Goal: Task Accomplishment & Management: Manage account settings

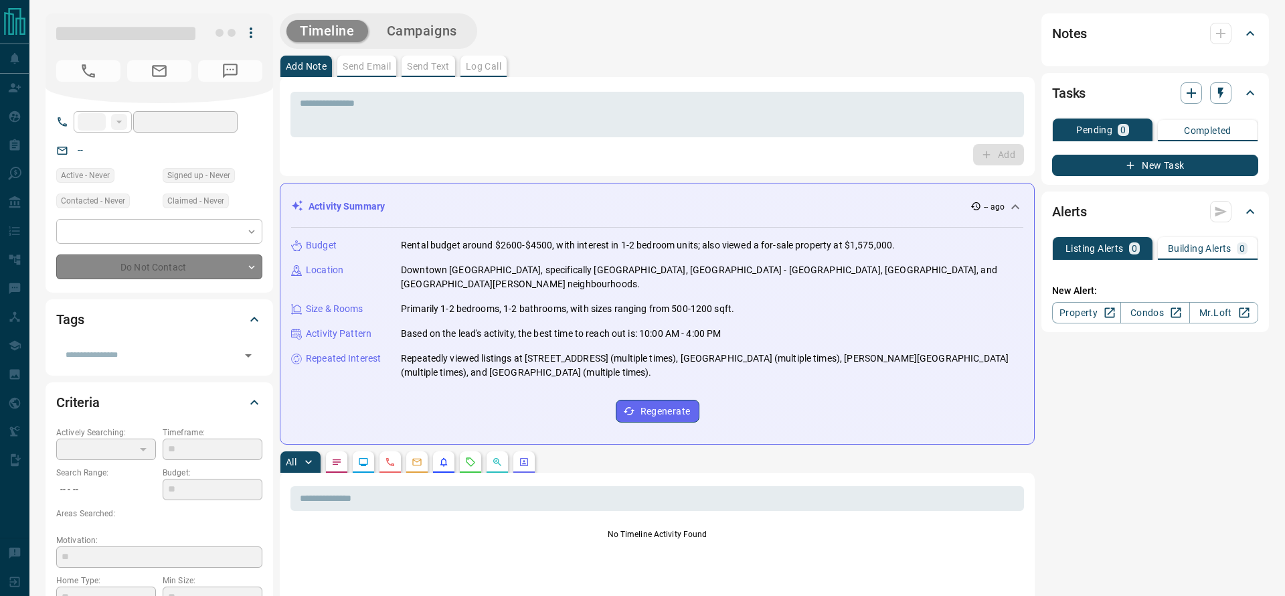
type input "**"
type input "**********"
type input "*"
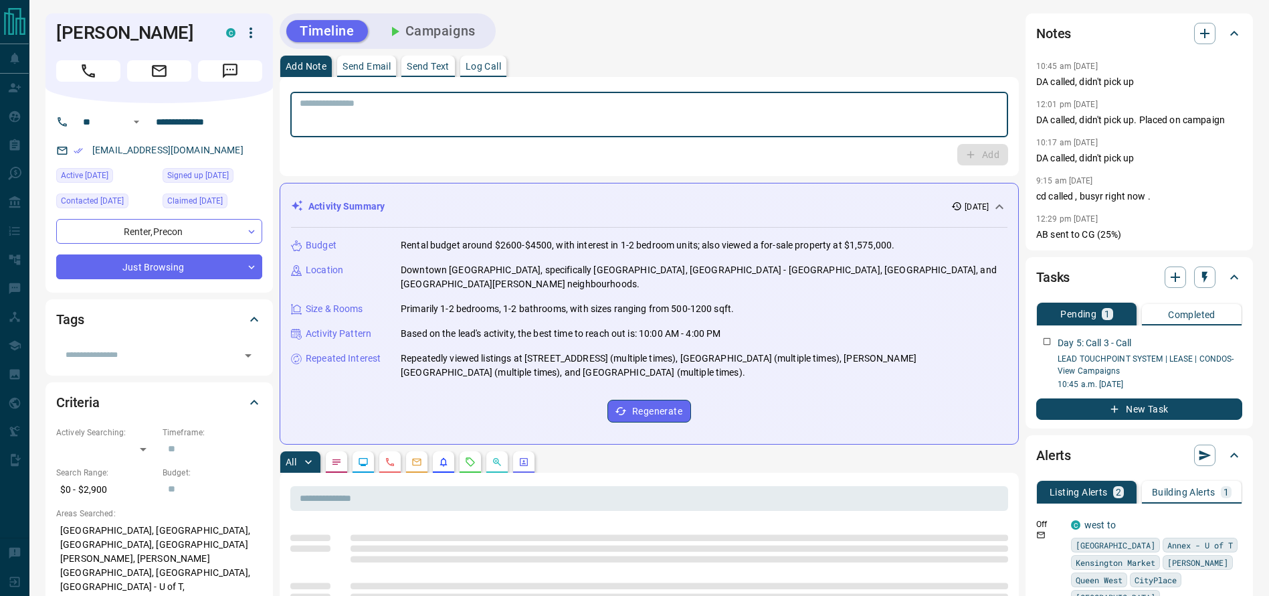
click at [719, 104] on textarea at bounding box center [649, 115] width 699 height 34
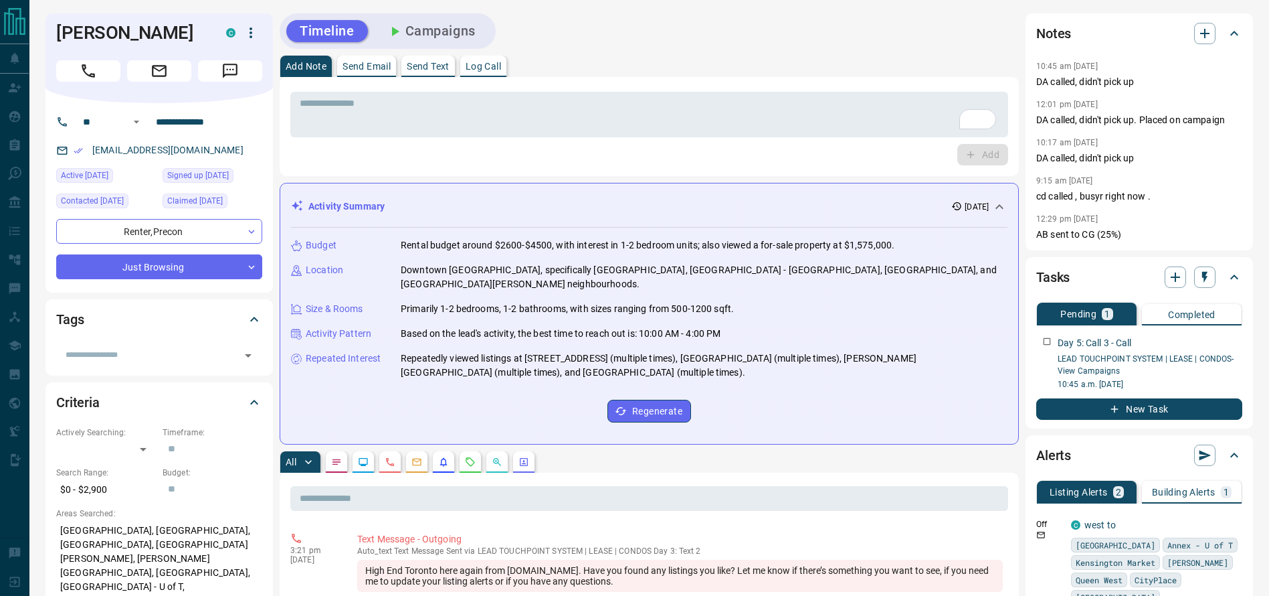
click at [700, 39] on div "Timeline Campaigns" at bounding box center [649, 30] width 739 height 35
click at [91, 36] on h1 "[PERSON_NAME]" at bounding box center [131, 32] width 150 height 21
click at [734, 65] on div "Add Note Send Email Send Text Log Call" at bounding box center [649, 66] width 739 height 21
click at [810, 58] on div "Add Note Send Email Send Text Log Call" at bounding box center [649, 66] width 739 height 21
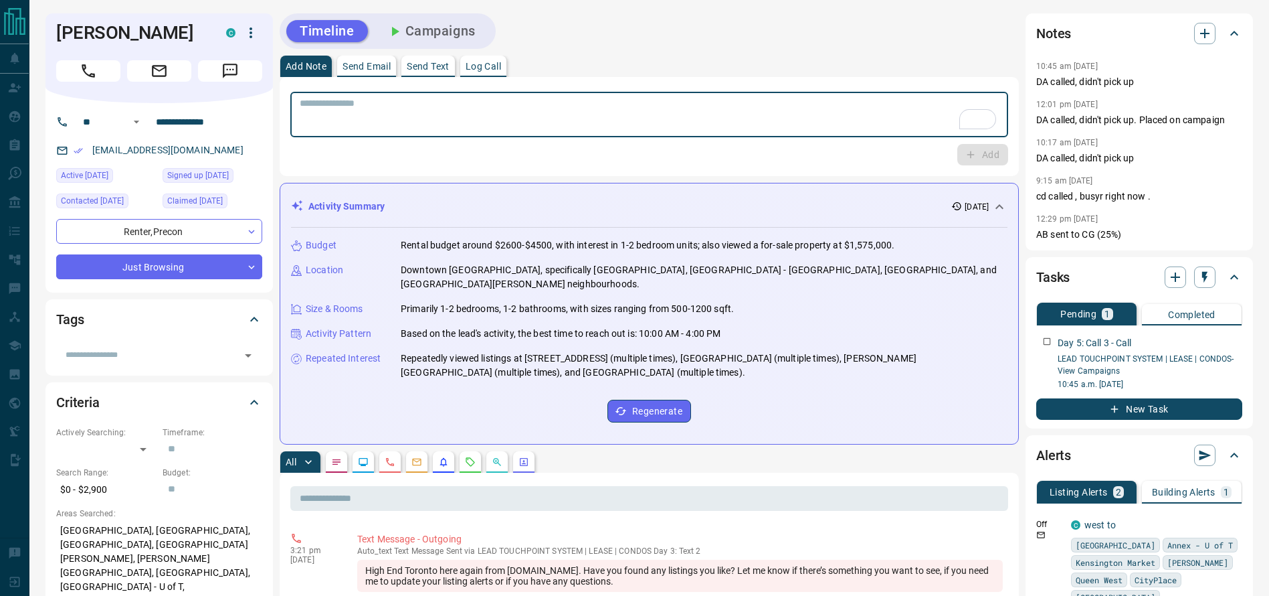
click at [847, 102] on textarea "To enrich screen reader interactions, please activate Accessibility in Grammarl…" at bounding box center [649, 115] width 699 height 34
drag, startPoint x: 78, startPoint y: 71, endPoint x: 199, endPoint y: 66, distance: 121.9
click at [78, 70] on button "Call" at bounding box center [88, 70] width 64 height 21
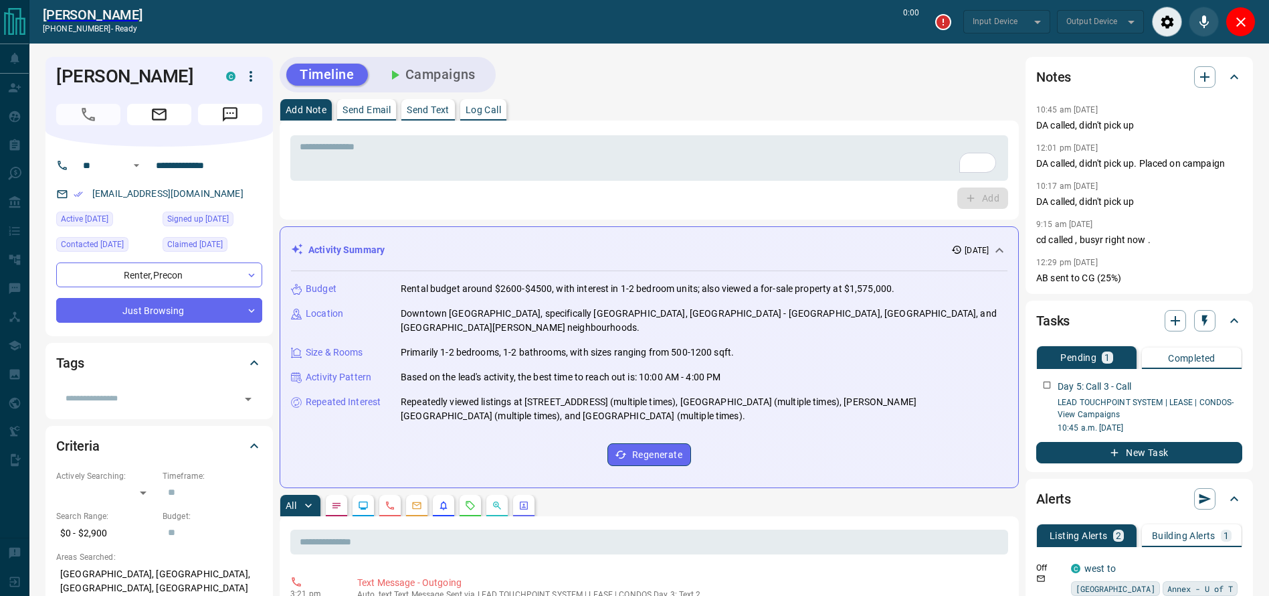
click at [832, 118] on div "Add Note Send Email Send Text Log Call" at bounding box center [649, 109] width 739 height 21
type input "*******"
click at [877, 147] on textarea "To enrich screen reader interactions, please activate Accessibility in Grammarl…" at bounding box center [649, 158] width 699 height 34
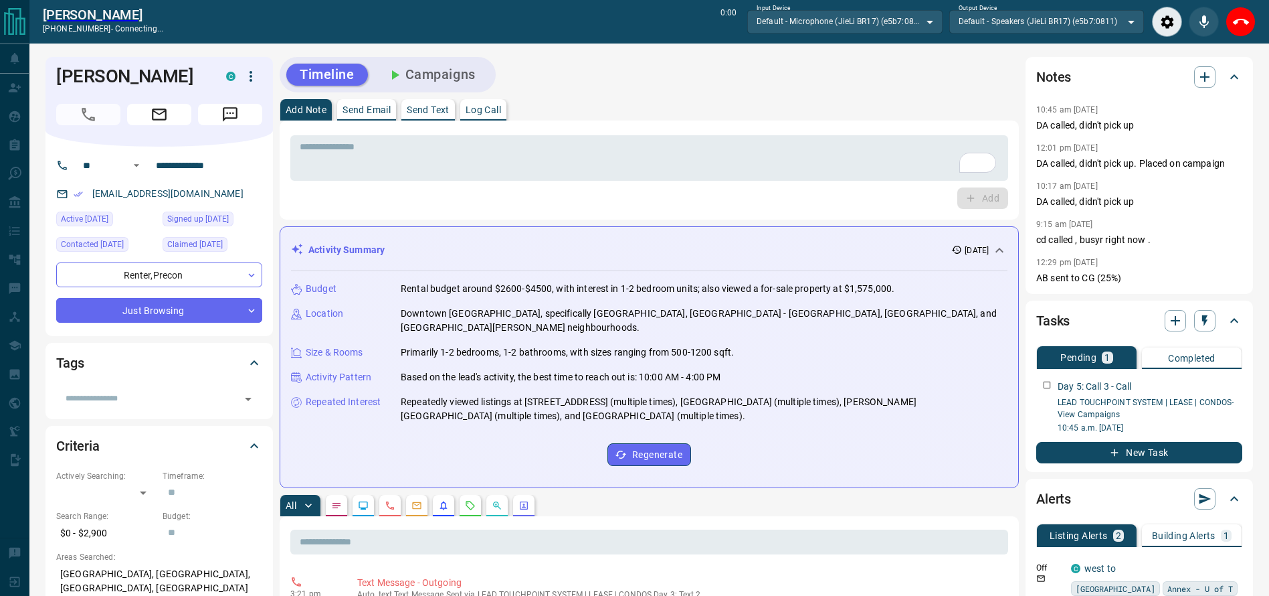
click at [805, 106] on div "Add Note Send Email Send Text Log Call" at bounding box center [649, 109] width 739 height 21
click at [860, 110] on div "Add Note Send Email Send Text Log Call" at bounding box center [649, 109] width 739 height 21
click at [917, 139] on div "* ​" at bounding box center [649, 157] width 718 height 45
click at [849, 118] on div "Add Note Send Email Send Text Log Call" at bounding box center [649, 109] width 739 height 21
click at [832, 153] on textarea "To enrich screen reader interactions, please activate Accessibility in Grammarl…" at bounding box center [649, 158] width 699 height 34
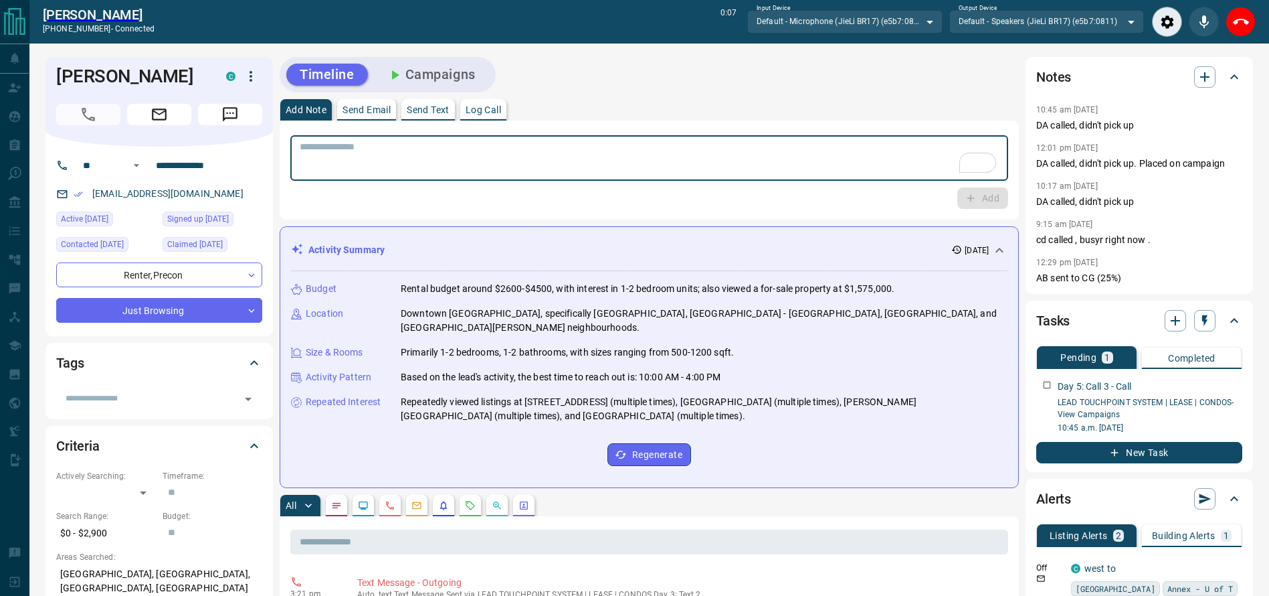
click at [1263, 21] on div "[PERSON_NAME] [PHONE_NUMBER] - connected 0:07 Input Device Default - Microphone…" at bounding box center [649, 21] width 1240 height 43
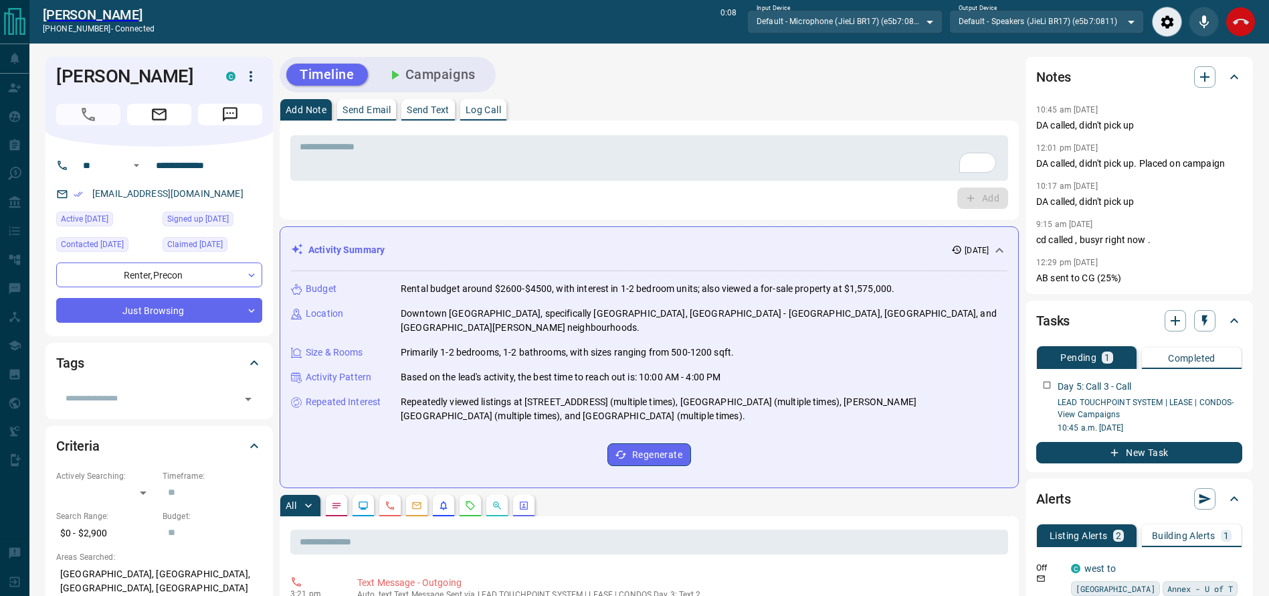
click at [1257, 20] on div "[PERSON_NAME] [PHONE_NUMBER] - connected 0:08 Input Device Default - Microphone…" at bounding box center [649, 21] width 1240 height 43
click at [1247, 18] on button "End Call" at bounding box center [1241, 22] width 30 height 30
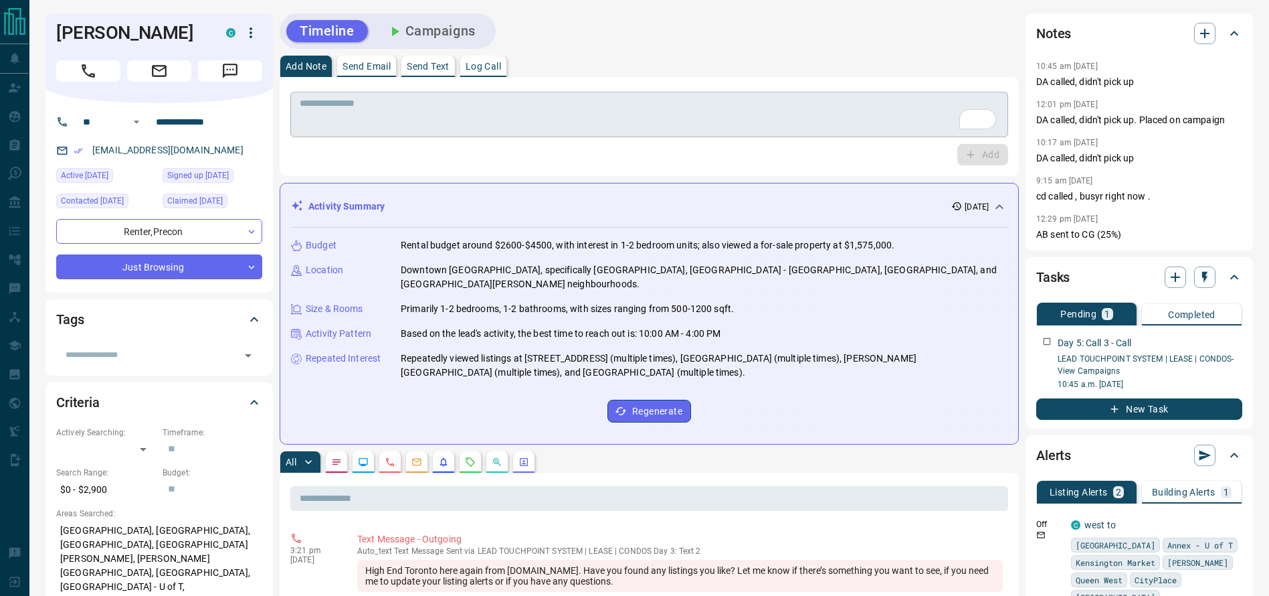
drag, startPoint x: 778, startPoint y: 79, endPoint x: 763, endPoint y: 101, distance: 26.2
click at [778, 80] on div "* ​ Add" at bounding box center [649, 126] width 739 height 99
click at [760, 110] on textarea "To enrich screen reader interactions, please activate Accessibility in Grammarl…" at bounding box center [649, 115] width 699 height 34
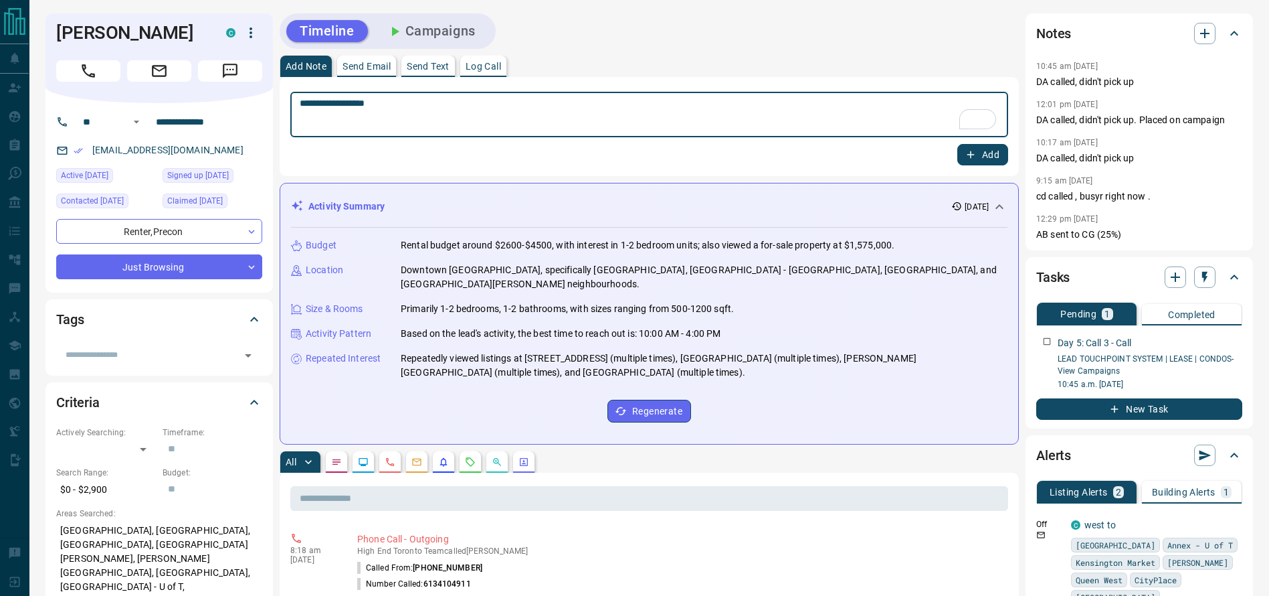
type textarea "**********"
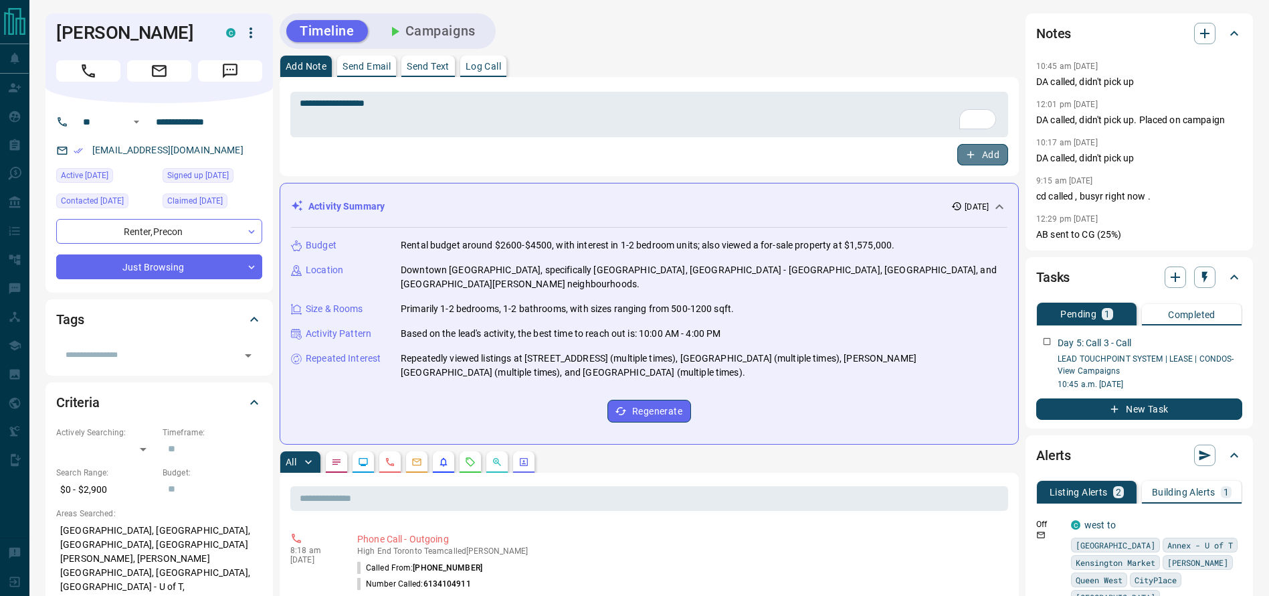
click at [995, 156] on button "Add" at bounding box center [983, 154] width 51 height 21
